Goal: Navigation & Orientation: Find specific page/section

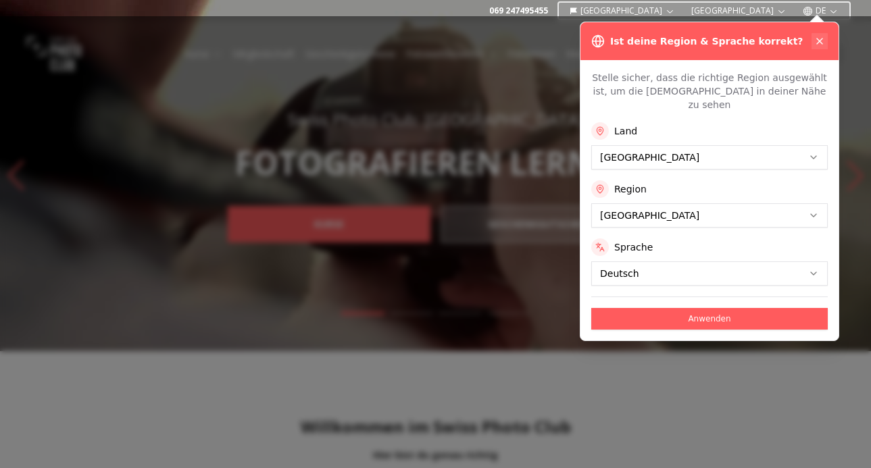
click at [818, 39] on icon at bounding box center [819, 41] width 11 height 11
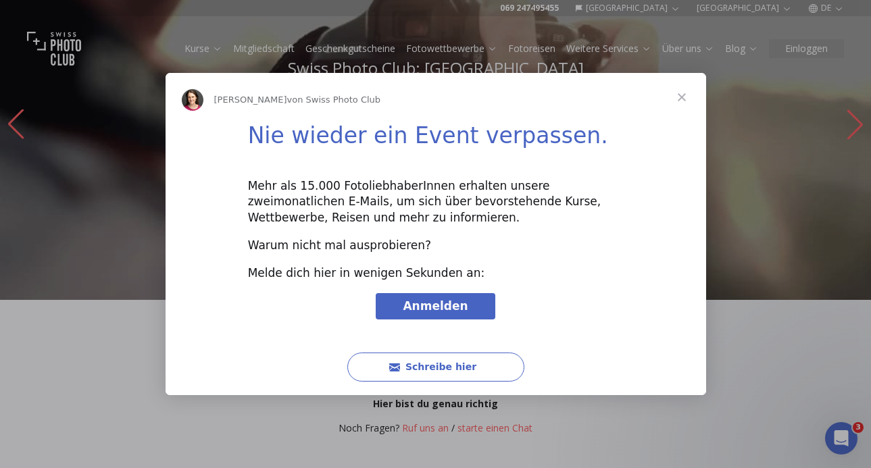
click at [683, 92] on span "Schließen" at bounding box center [682, 97] width 49 height 49
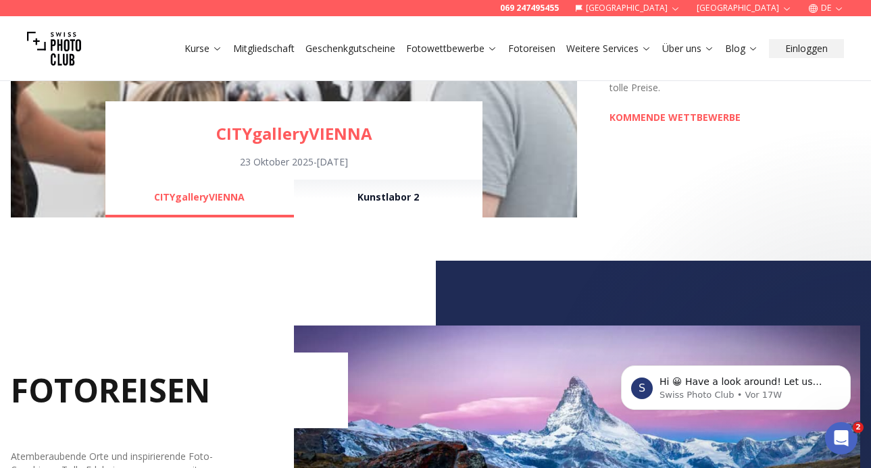
scroll to position [1114, 0]
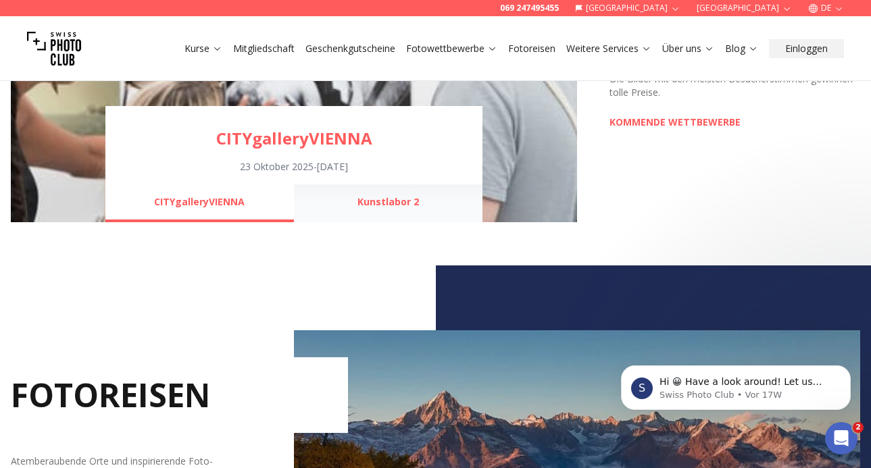
click at [370, 203] on button "Kunstlabor 2" at bounding box center [388, 203] width 189 height 38
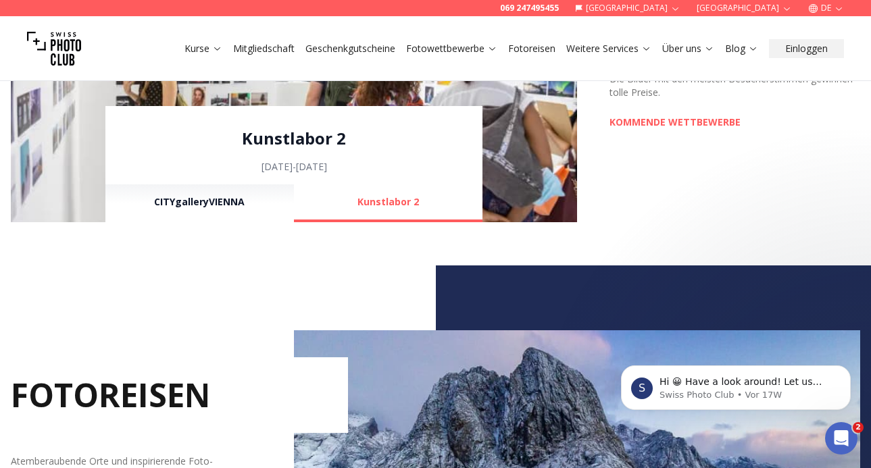
click at [295, 133] on link "Kunstlabor 2" at bounding box center [294, 139] width 378 height 22
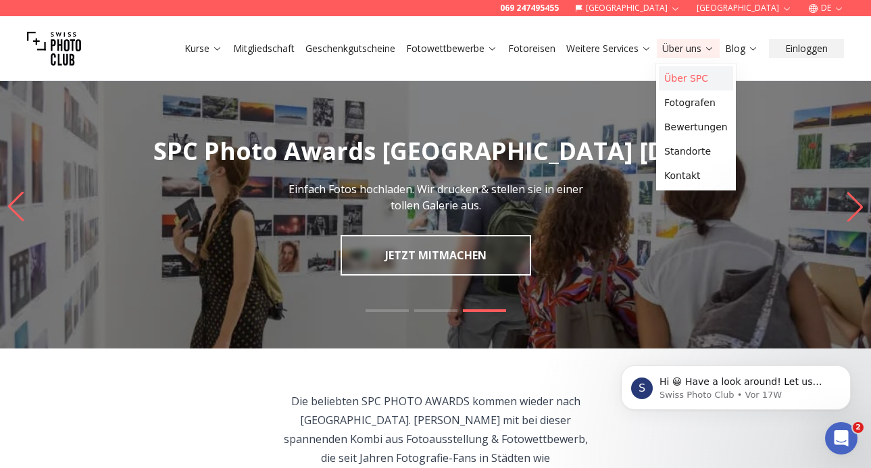
click at [671, 73] on link "Über SPC" at bounding box center [696, 78] width 74 height 24
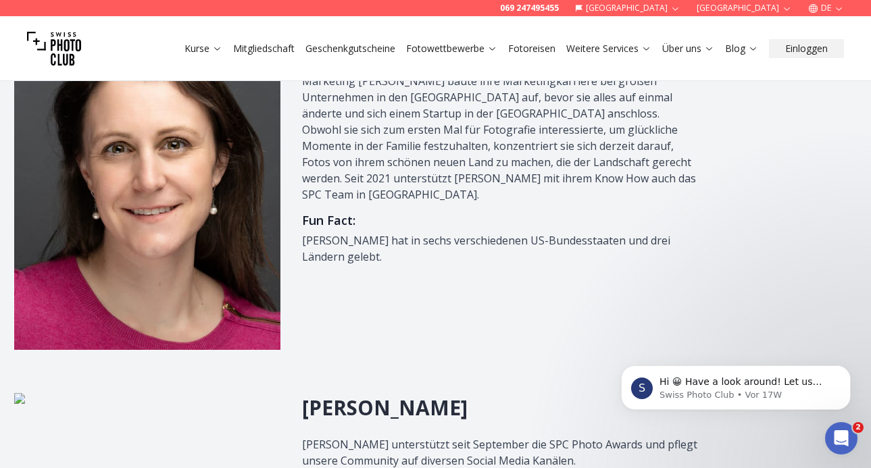
scroll to position [1451, 0]
